Goal: Task Accomplishment & Management: Manage account settings

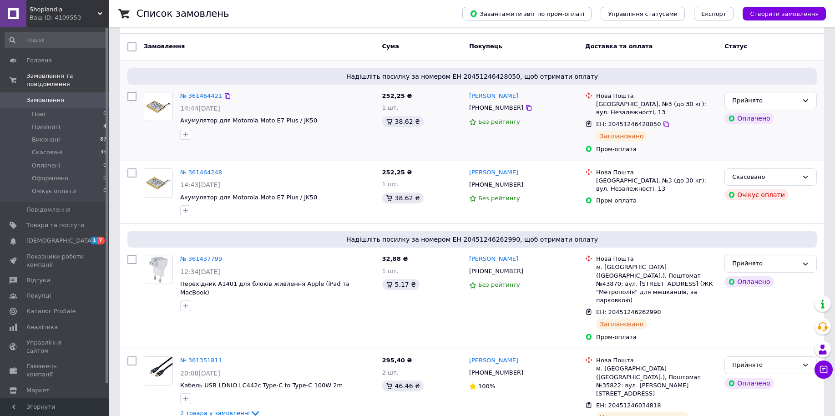
scroll to position [57, 0]
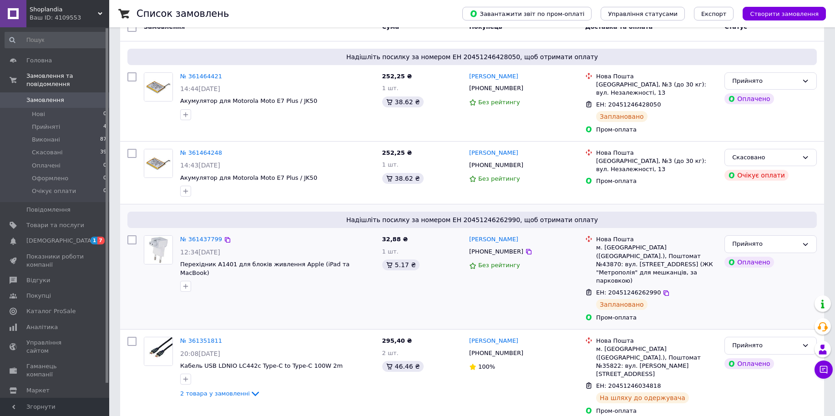
click at [631, 289] on span "ЕН: 20451246262990" at bounding box center [628, 292] width 65 height 7
copy span "20451246262990"
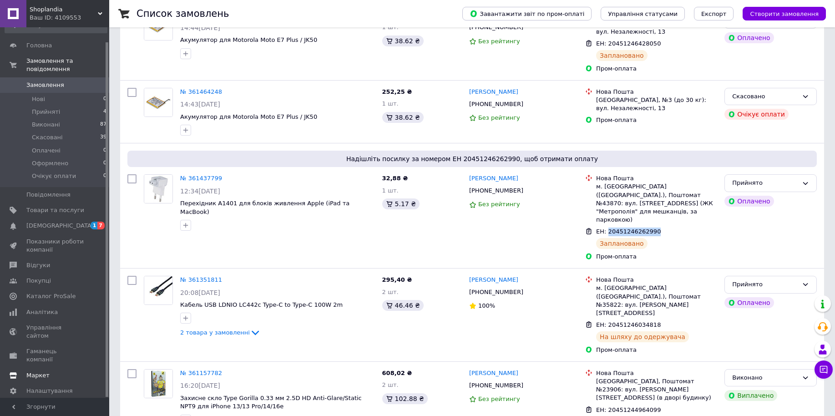
scroll to position [171, 0]
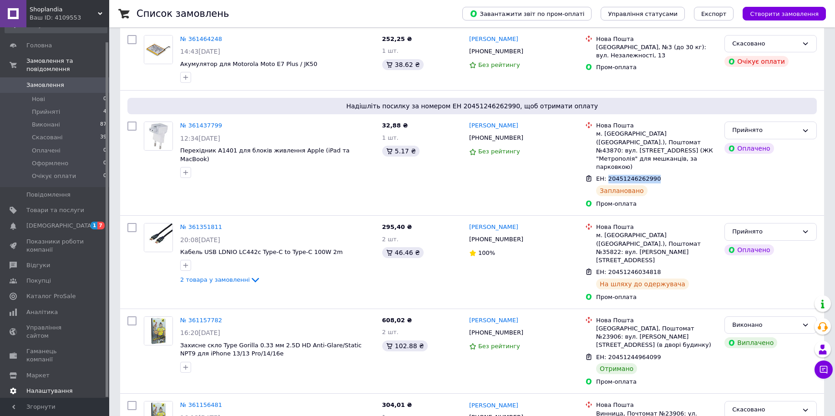
click at [63, 387] on span "Налаштування" at bounding box center [49, 391] width 46 height 8
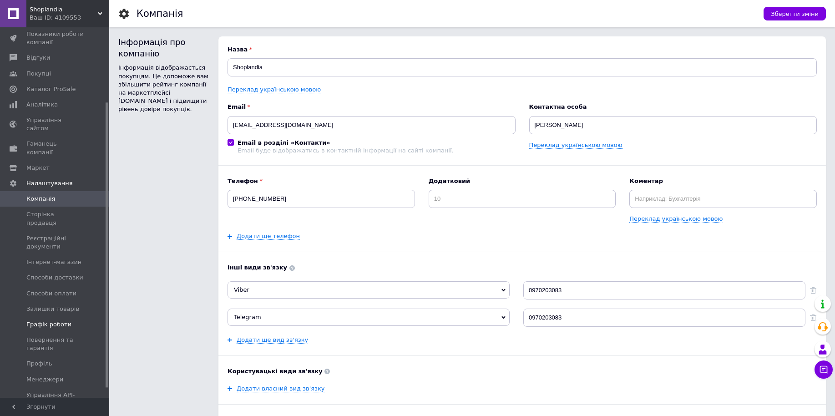
scroll to position [109, 0]
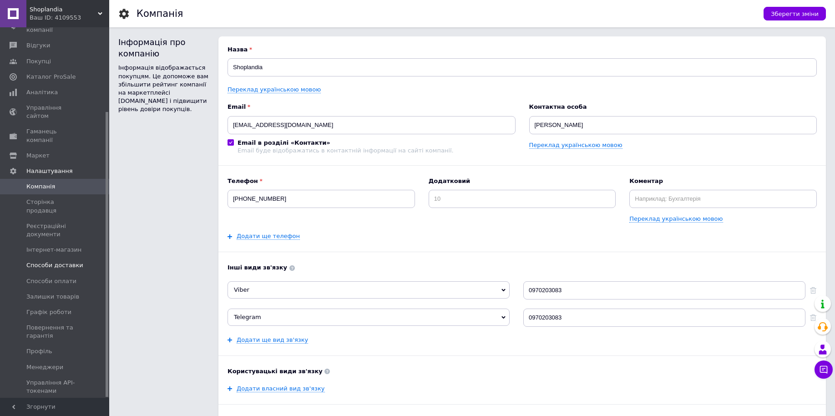
click at [63, 261] on span "Способи доставки" at bounding box center [54, 265] width 57 height 8
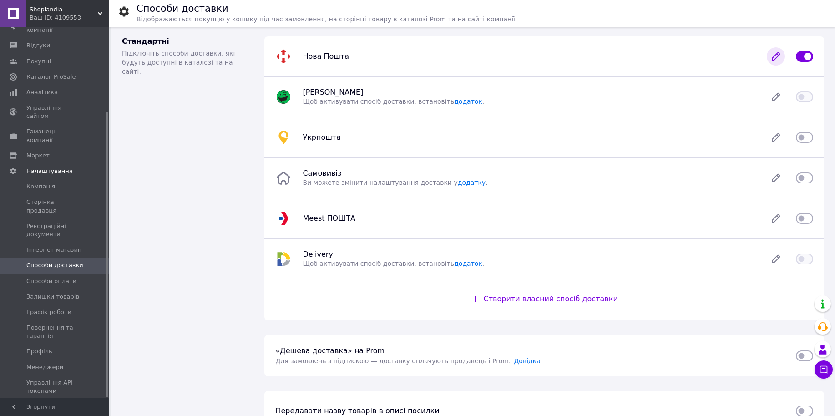
click at [774, 53] on icon at bounding box center [776, 56] width 18 height 18
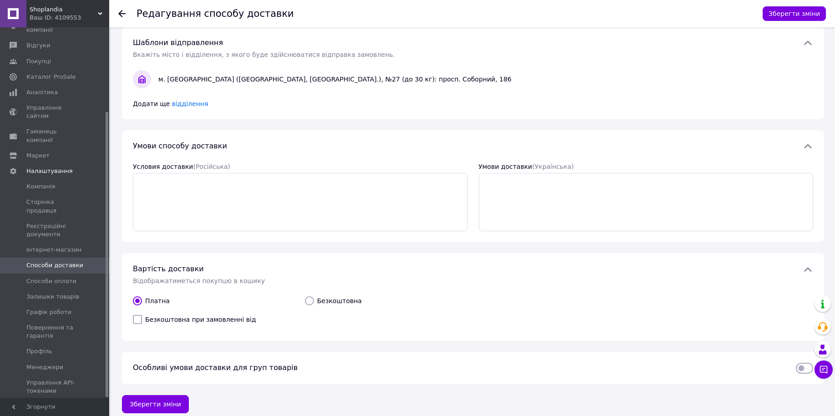
scroll to position [193, 0]
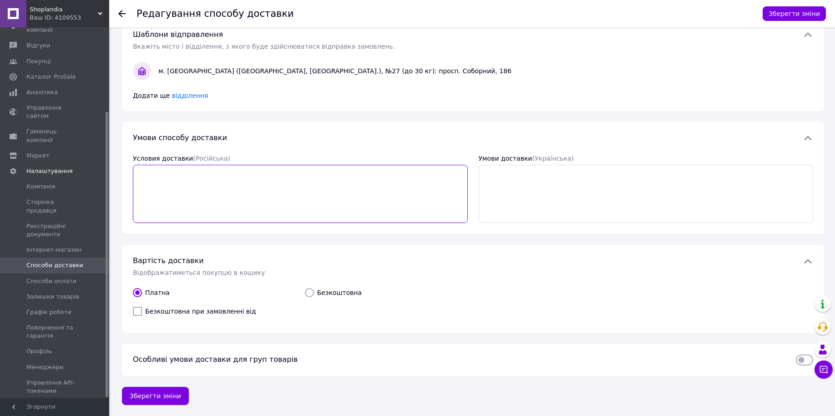
click at [305, 190] on textarea "Условия доставки  (Російська)" at bounding box center [300, 194] width 335 height 58
type textarea "В"
click at [305, 187] on textarea "Відправка замовлень на протязі 1-2 днів." at bounding box center [300, 194] width 335 height 58
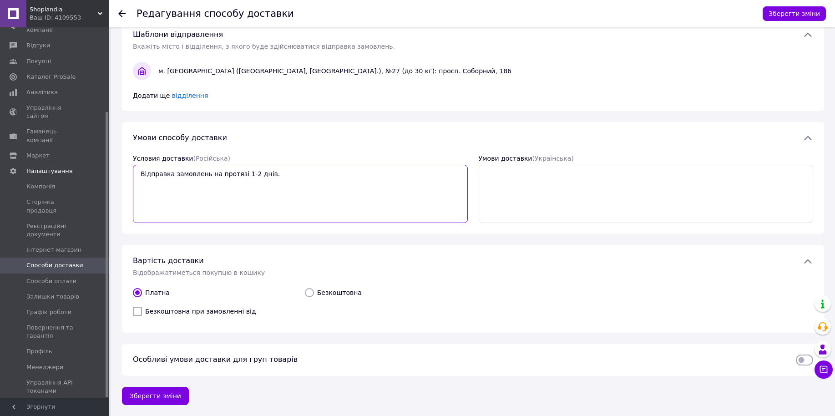
type textarea "Відправка замовлень на протязі 1-2 днів."
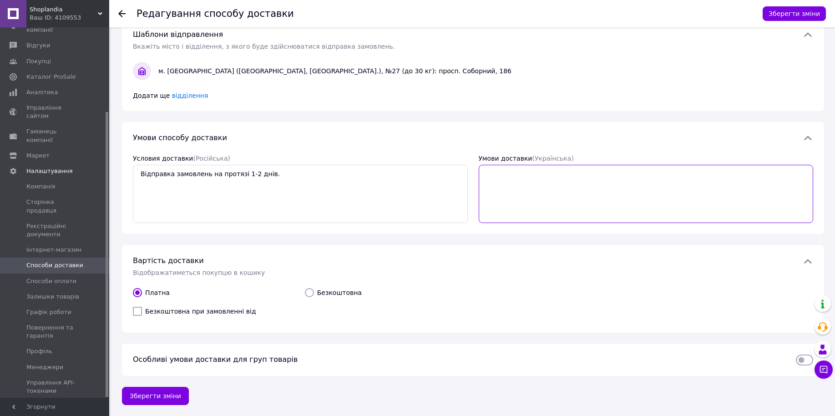
click at [594, 194] on textarea "Умови доставки  (Українська)" at bounding box center [646, 194] width 335 height 58
paste textarea "Відправка замовлень на протязі 1-2 днів."
type textarea "Відправка замовлень на протязі 1-2 днів."
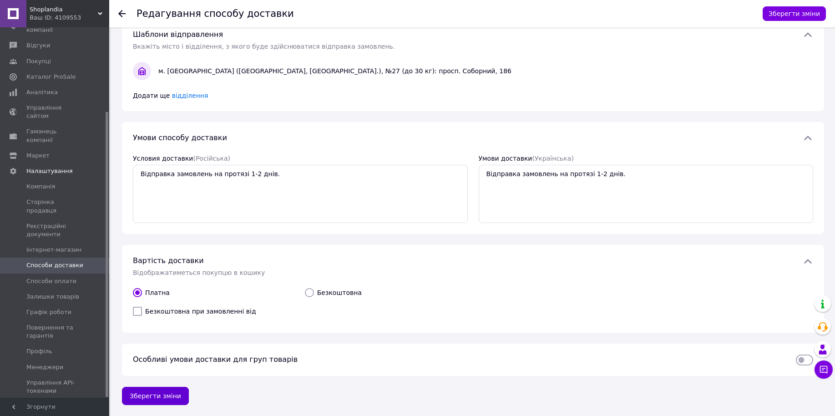
click at [146, 393] on button "Зберегти зміни" at bounding box center [155, 396] width 67 height 18
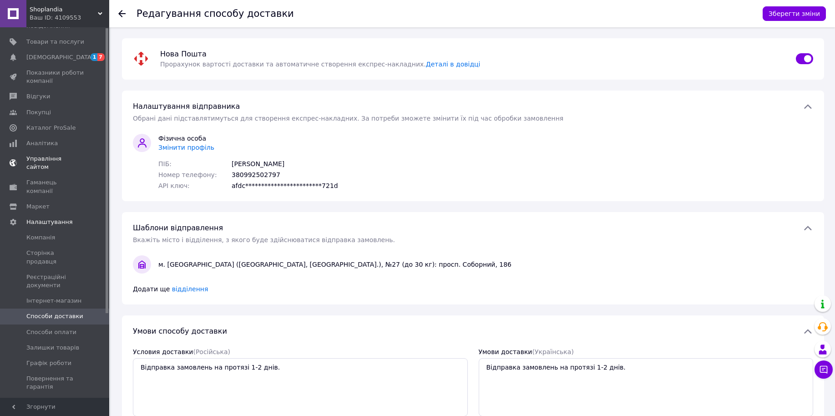
scroll to position [0, 0]
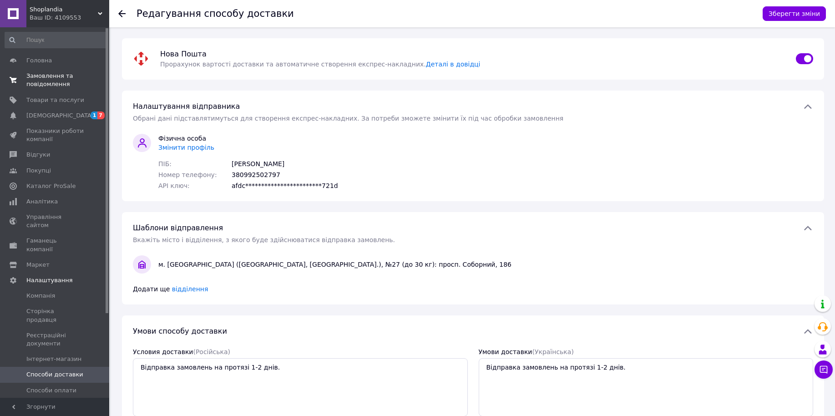
click at [65, 83] on span "Замовлення та повідомлення" at bounding box center [55, 80] width 58 height 16
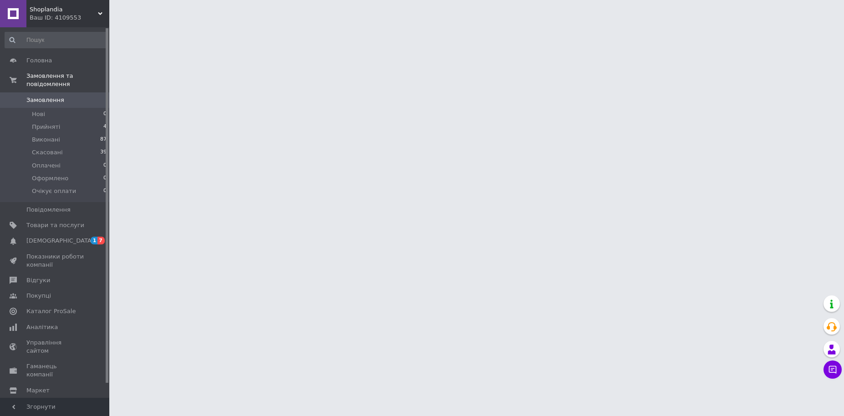
click at [88, 15] on div "Ваш ID: 4109553" at bounding box center [70, 18] width 80 height 8
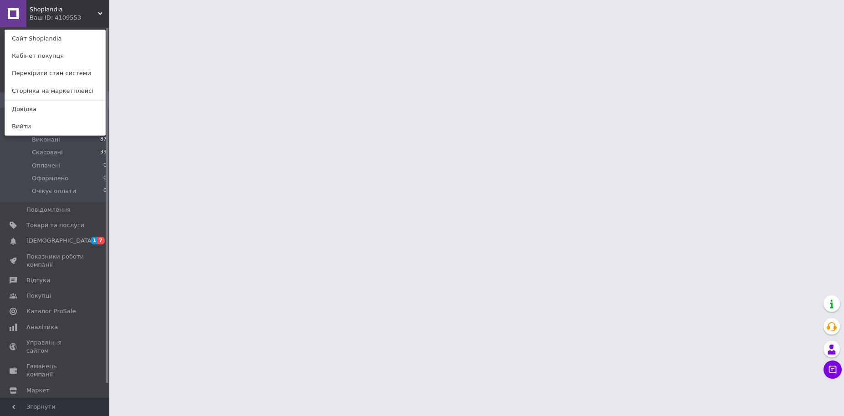
click at [91, 19] on div "Shoplandia Ваш ID: 4109553 Сайт Shoplandia Кабінет покупця Перевірити стан сист…" at bounding box center [54, 13] width 109 height 27
